Goal: Navigation & Orientation: Find specific page/section

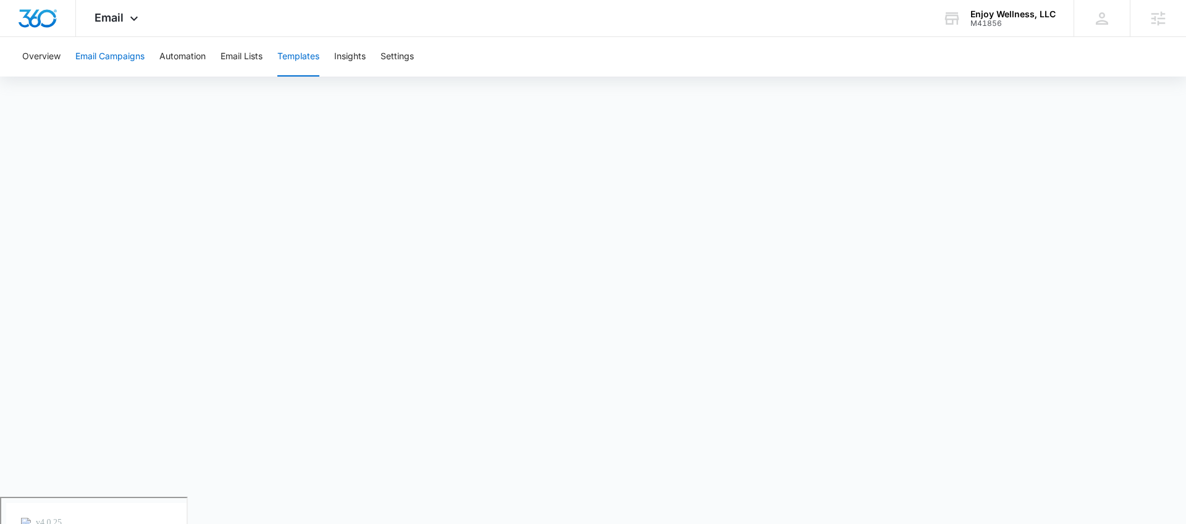
click at [105, 54] on button "Email Campaigns" at bounding box center [109, 57] width 69 height 40
click at [301, 61] on button "Templates" at bounding box center [298, 57] width 42 height 40
click at [114, 59] on button "Email Campaigns" at bounding box center [109, 57] width 69 height 40
click at [197, 60] on button "Automation" at bounding box center [182, 57] width 46 height 40
click at [379, 57] on div "Overview Email Campaigns Automation Email Lists Templates Insights Settings" at bounding box center [546, 57] width 1063 height 40
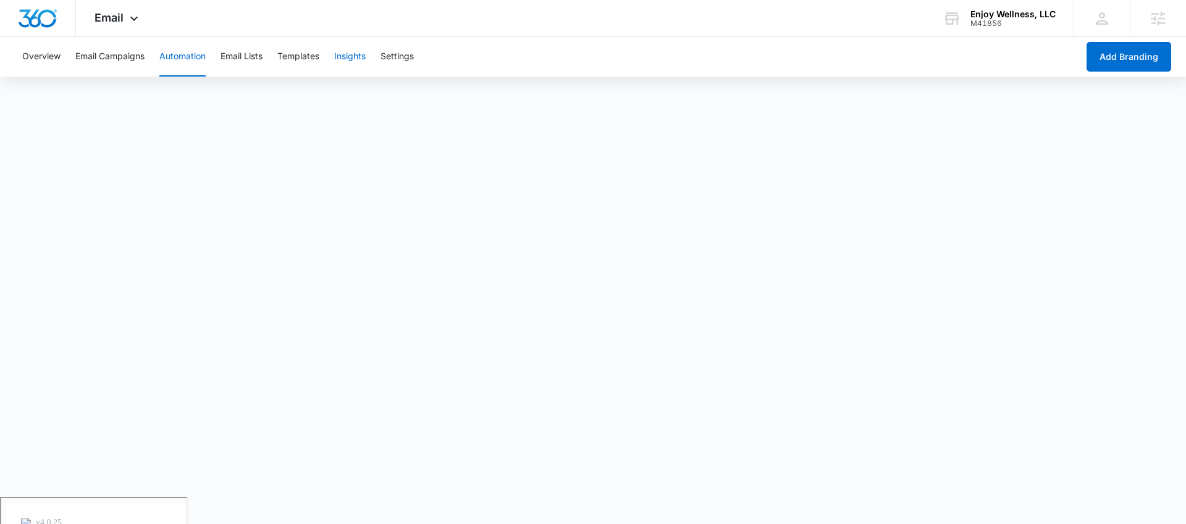
click at [366, 58] on button "Insights" at bounding box center [350, 57] width 32 height 40
click at [319, 56] on button "Templates" at bounding box center [298, 57] width 42 height 40
click at [165, 61] on button "Automation" at bounding box center [182, 57] width 46 height 40
click at [256, 55] on button "Email Lists" at bounding box center [242, 57] width 42 height 40
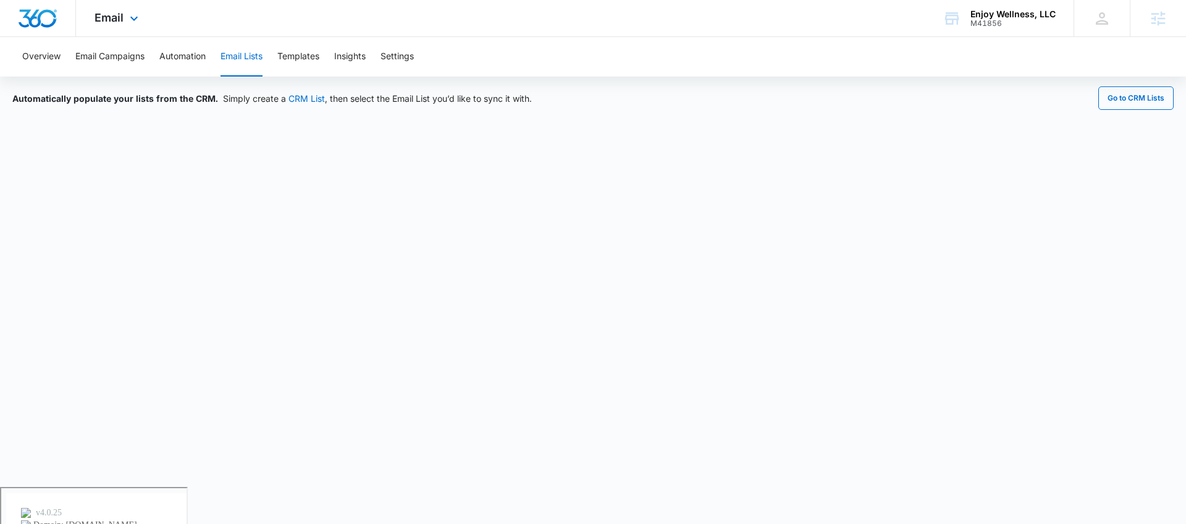
click at [127, 32] on div "Email Apps Reputation Websites Forms CRM Email Social Payments POS Content Ads …" at bounding box center [118, 18] width 84 height 36
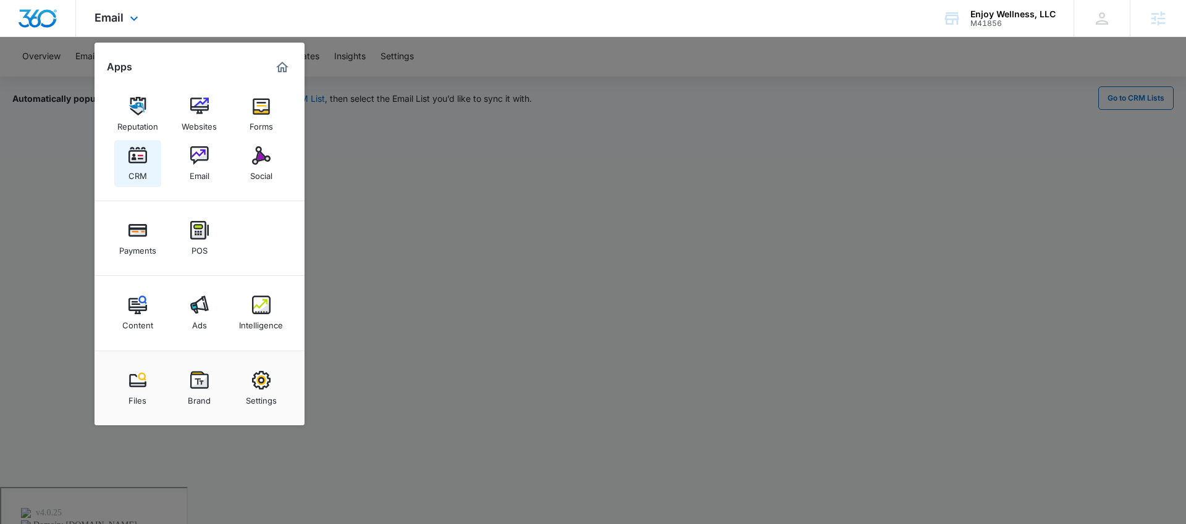
click at [150, 174] on link "CRM" at bounding box center [137, 163] width 47 height 47
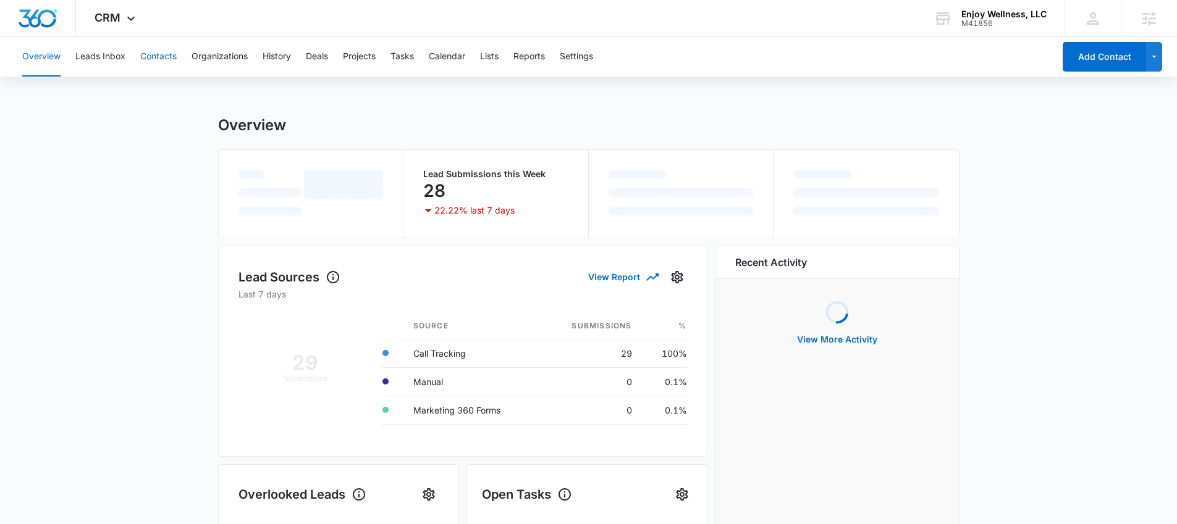
click at [148, 61] on button "Contacts" at bounding box center [158, 57] width 36 height 40
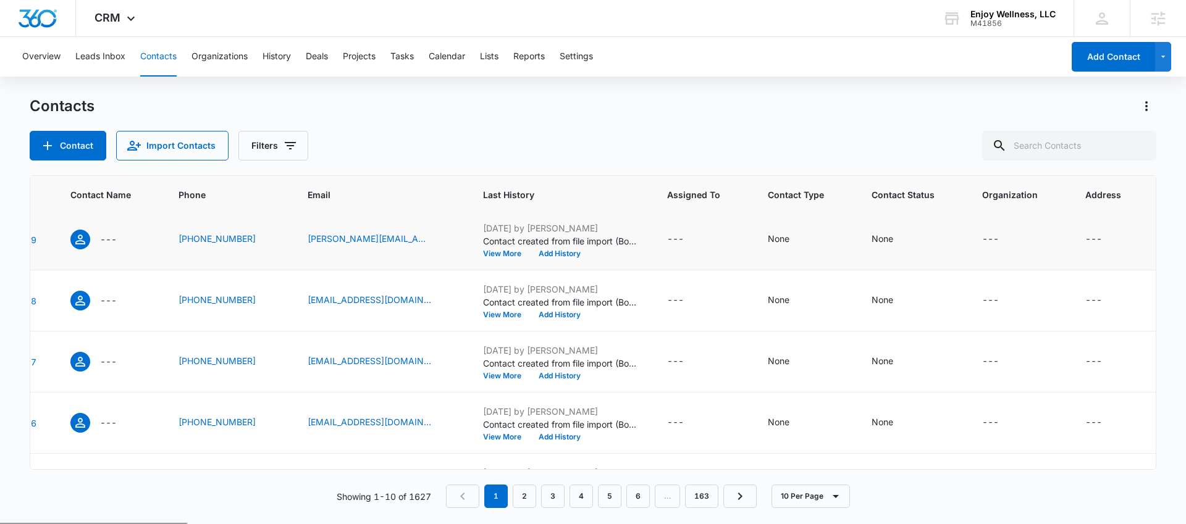
scroll to position [365, 78]
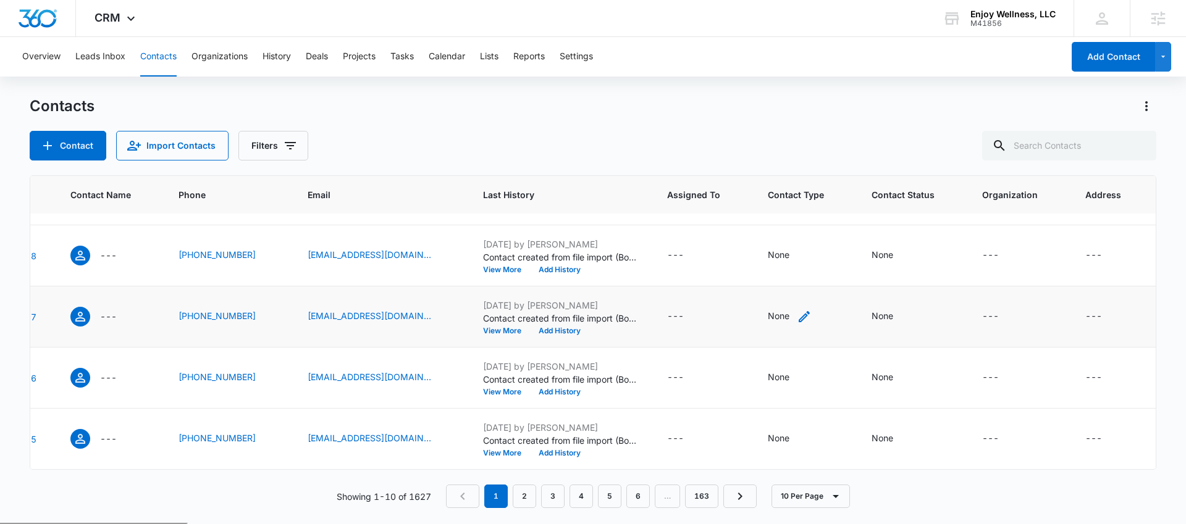
click at [799, 310] on icon "Contact Type - None - Select to Edit Field" at bounding box center [804, 316] width 15 height 15
click at [802, 229] on div "Contact Type" at bounding box center [769, 229] width 82 height 28
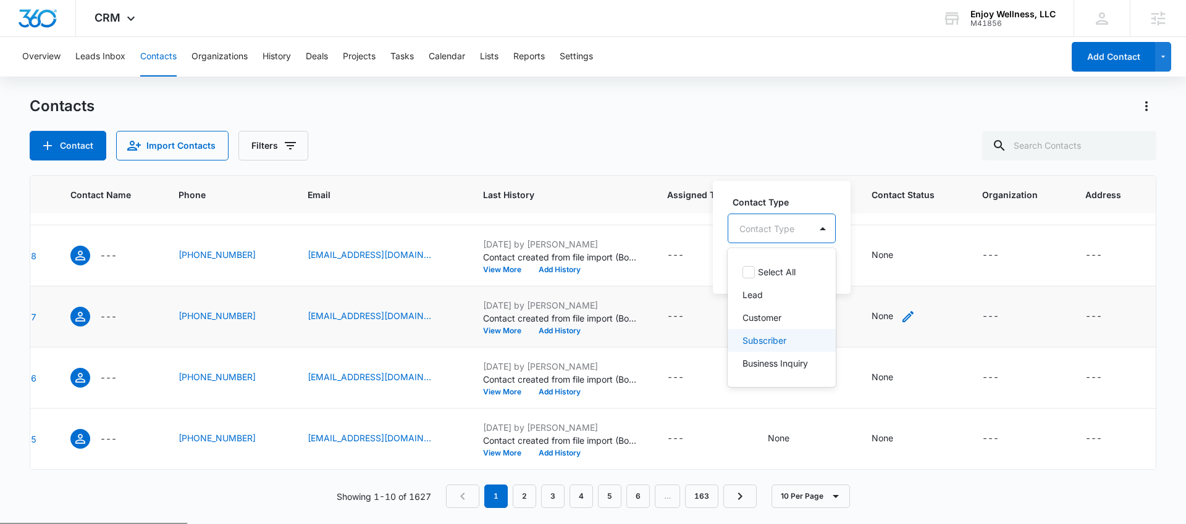
drag, startPoint x: 912, startPoint y: 303, endPoint x: 898, endPoint y: 305, distance: 14.9
click at [912, 309] on div "None" at bounding box center [912, 316] width 81 height 15
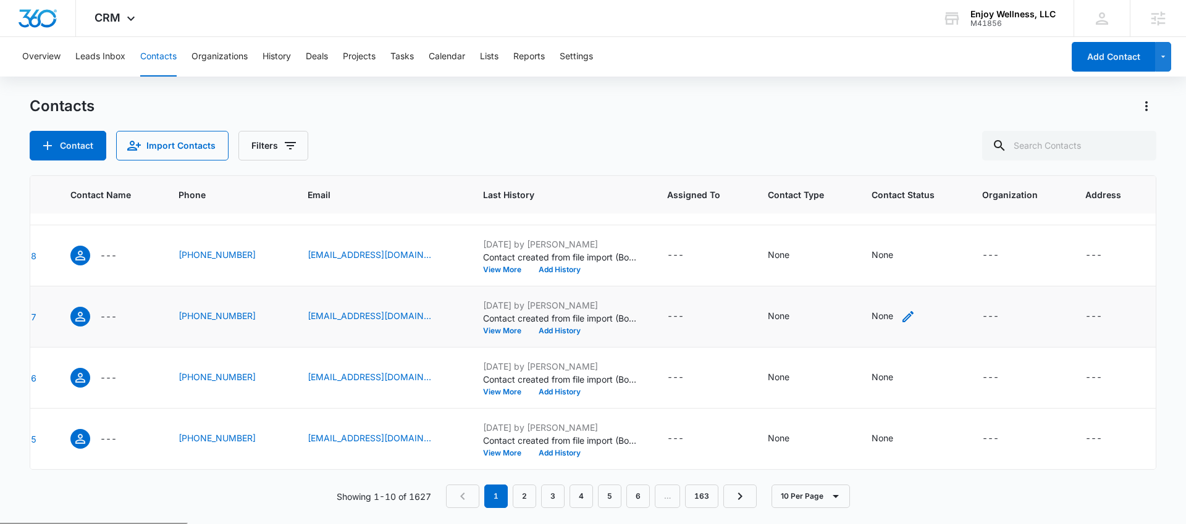
click at [901, 309] on icon "Contact Status - None - Select to Edit Field" at bounding box center [908, 316] width 15 height 15
click at [879, 225] on div at bounding box center [870, 228] width 61 height 15
click at [754, 139] on div "Contact Import Contacts Filters" at bounding box center [593, 146] width 1127 height 30
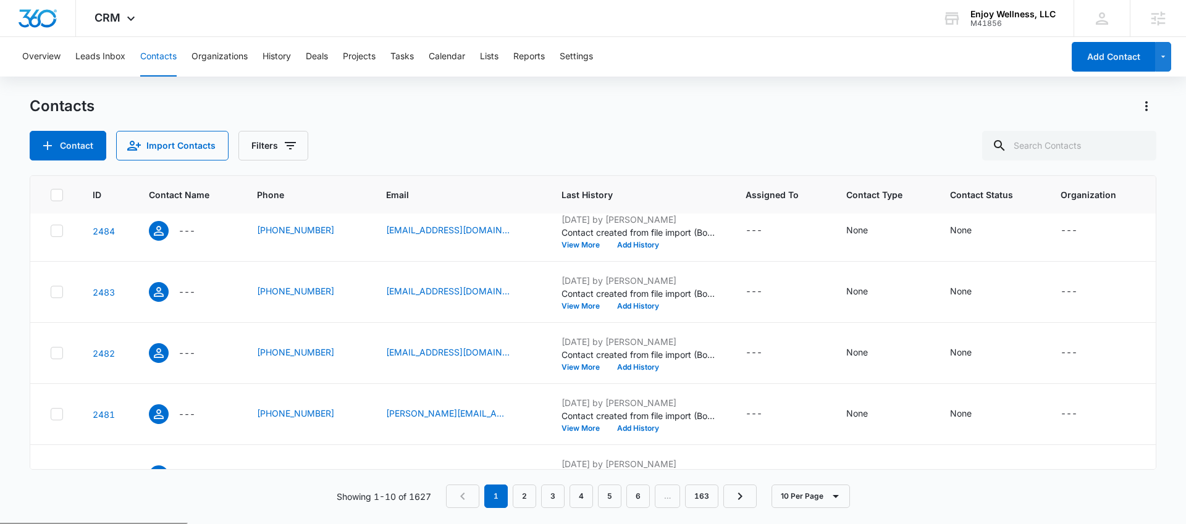
scroll to position [0, 0]
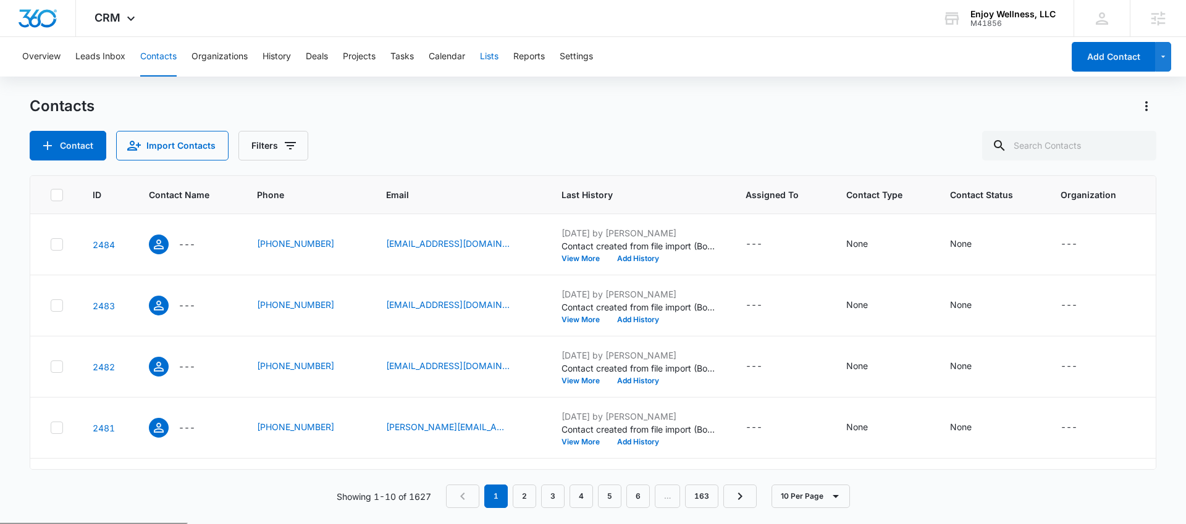
click at [489, 59] on button "Lists" at bounding box center [489, 57] width 19 height 40
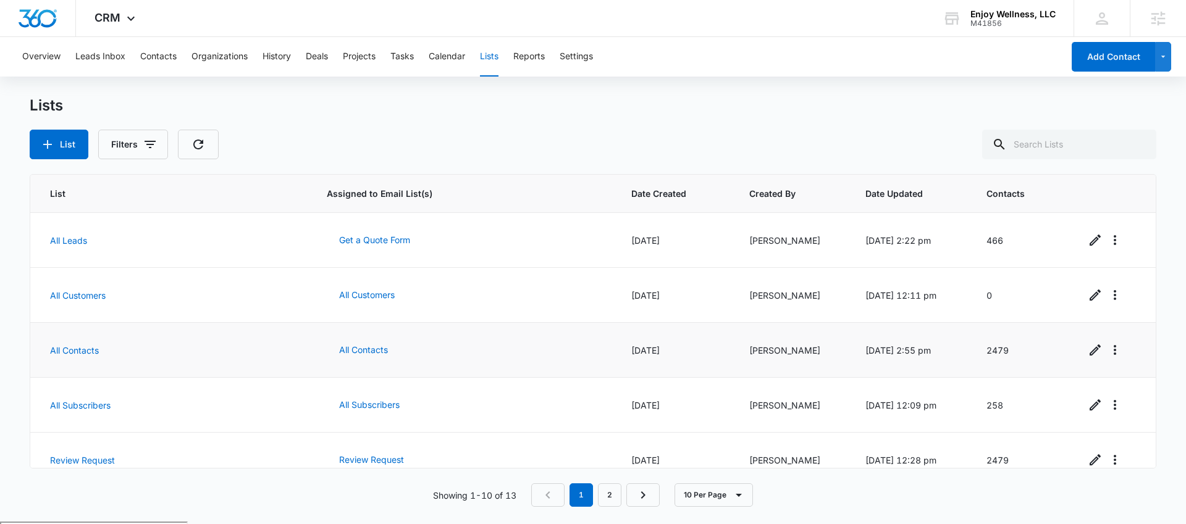
scroll to position [294, 0]
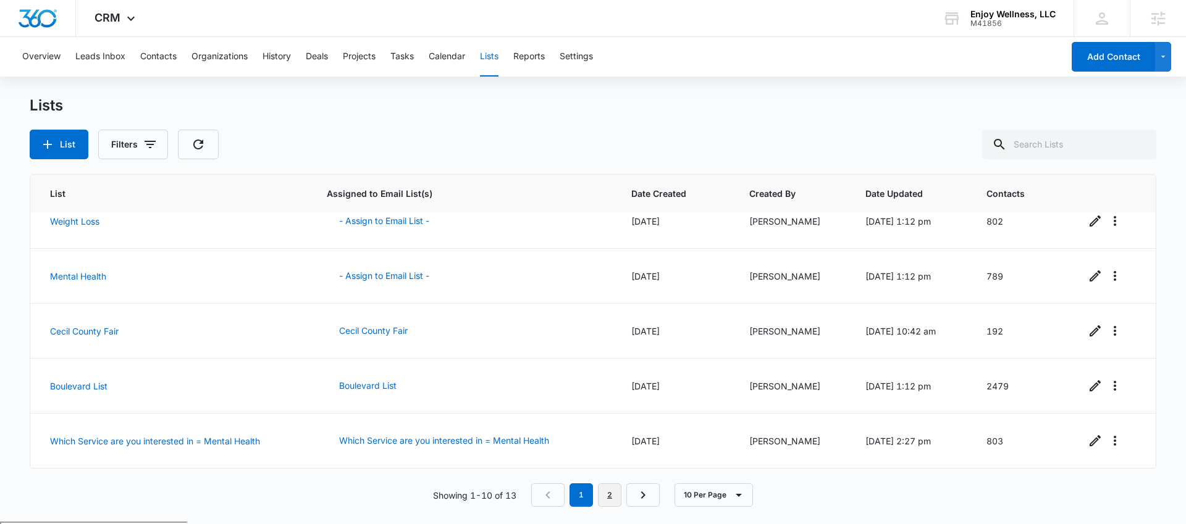
click at [611, 493] on link "2" at bounding box center [609, 495] width 23 height 23
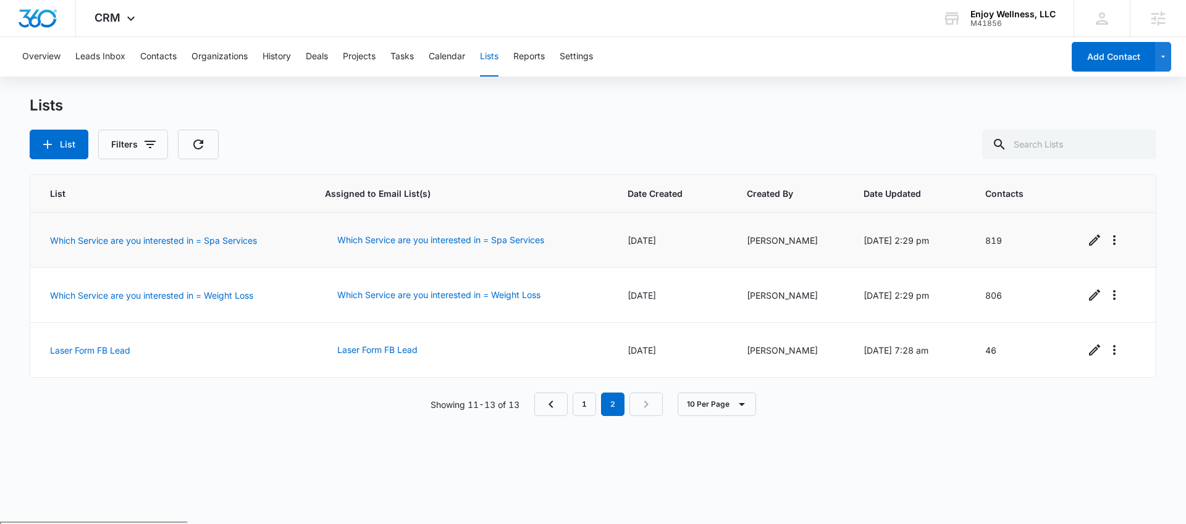
scroll to position [0, 0]
click at [191, 297] on link "Which Service are you interested in = Weight Loss" at bounding box center [151, 295] width 203 height 11
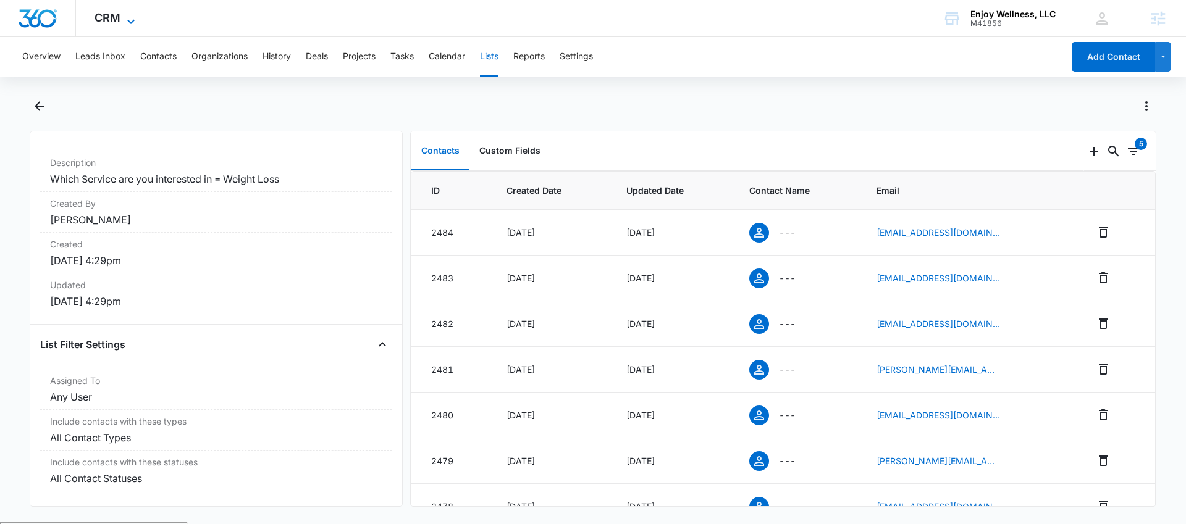
click at [115, 22] on span "CRM" at bounding box center [108, 17] width 26 height 13
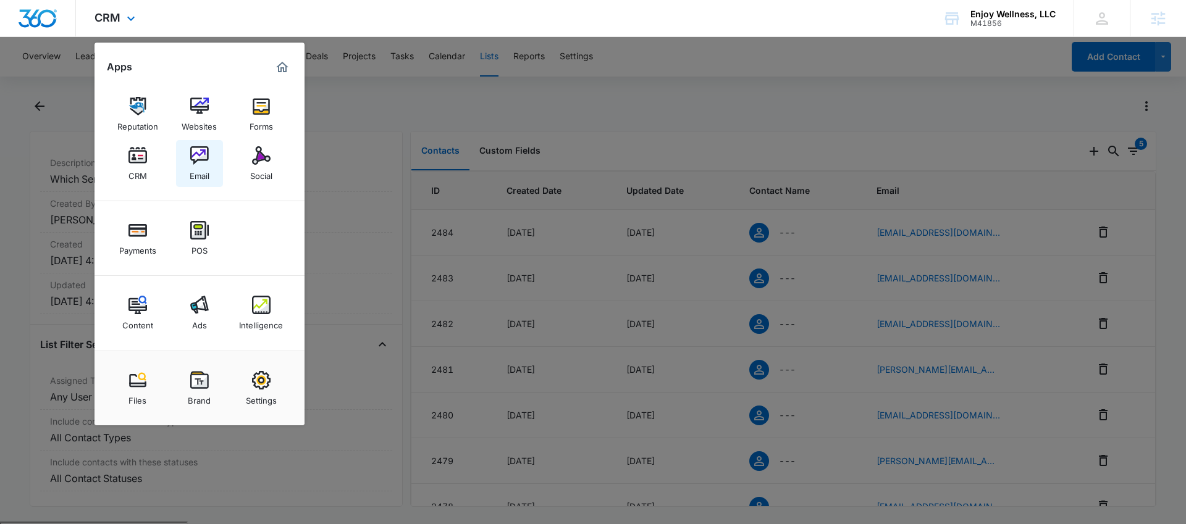
click at [203, 164] on img at bounding box center [199, 155] width 19 height 19
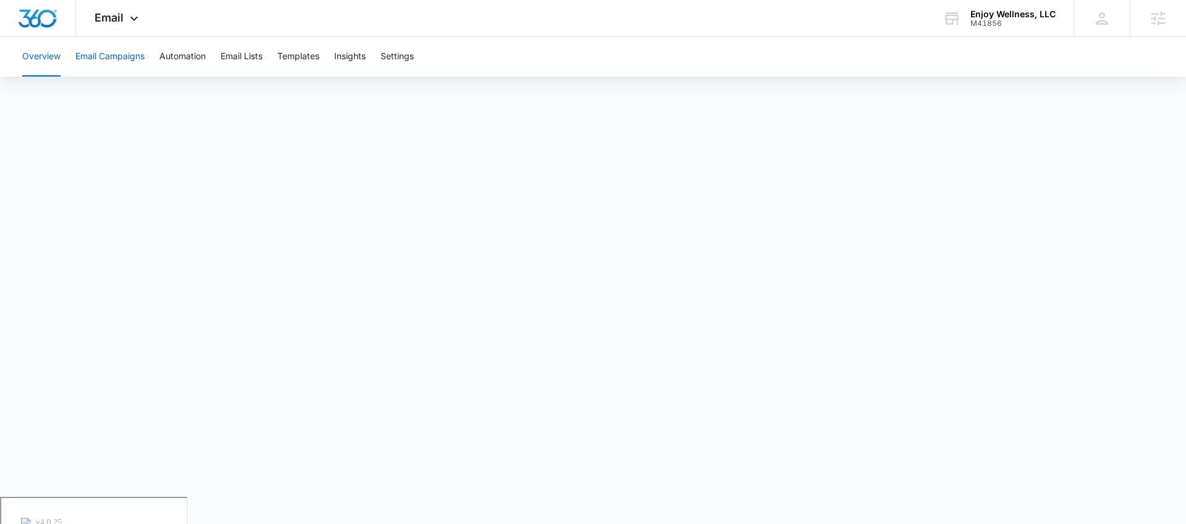
click at [121, 64] on button "Email Campaigns" at bounding box center [109, 57] width 69 height 40
